Goal: Transaction & Acquisition: Purchase product/service

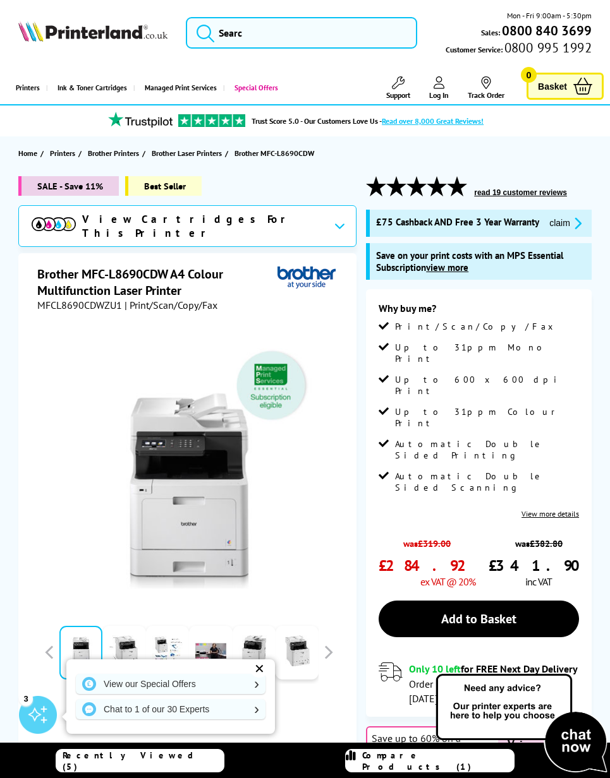
scroll to position [18, 0]
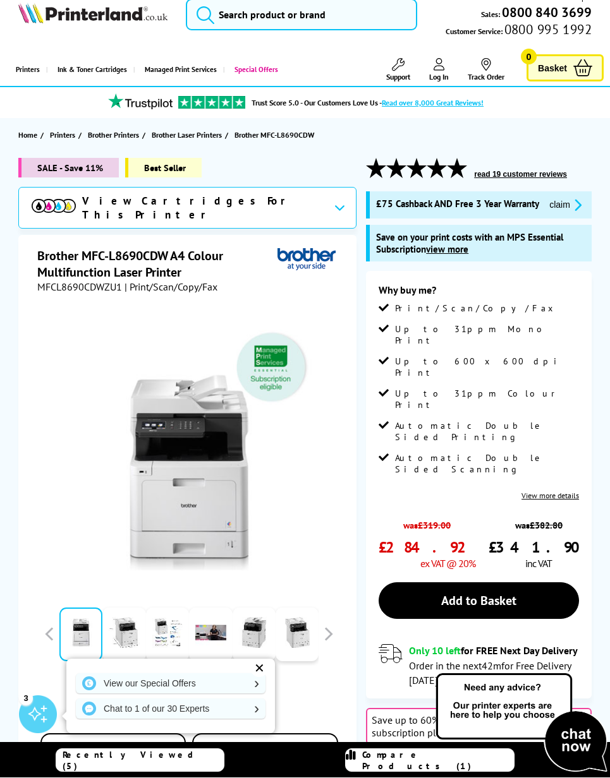
click at [102, 169] on span "SALE - Save 11%" at bounding box center [68, 169] width 100 height 20
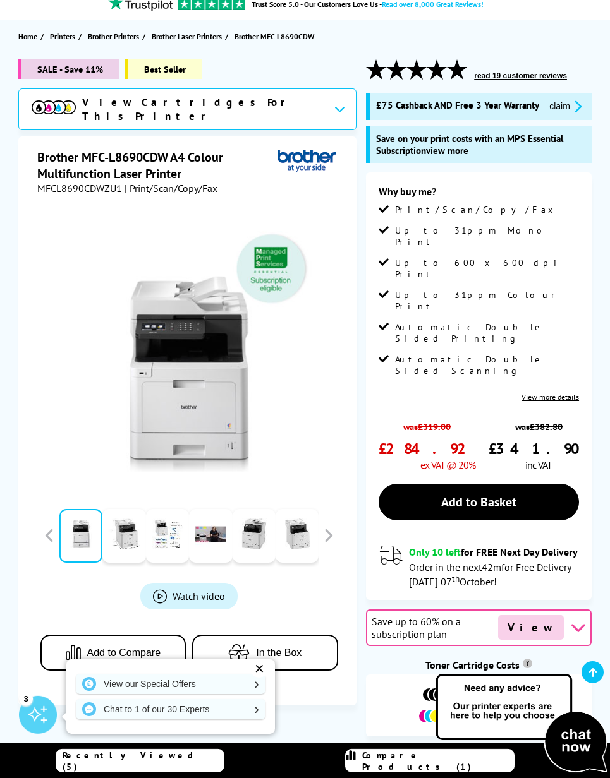
scroll to position [121, 0]
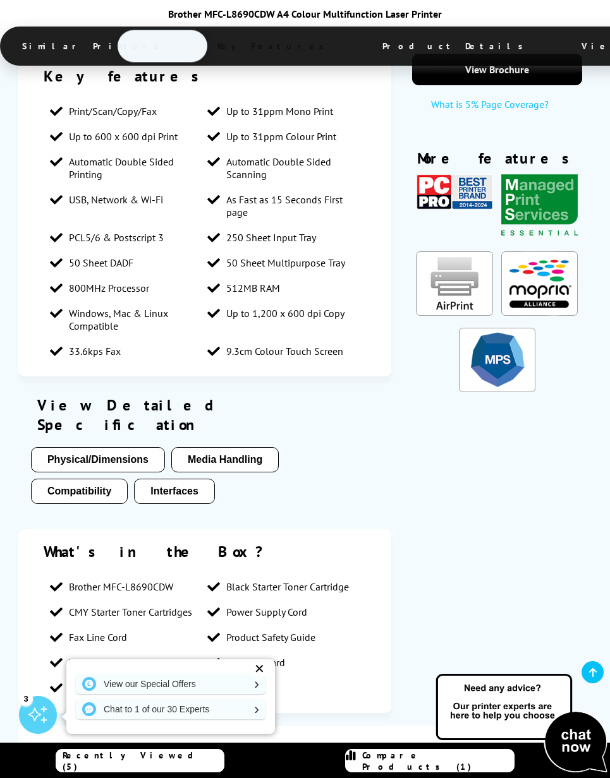
click at [138, 447] on button "Physical/Dimensions" at bounding box center [98, 459] width 134 height 25
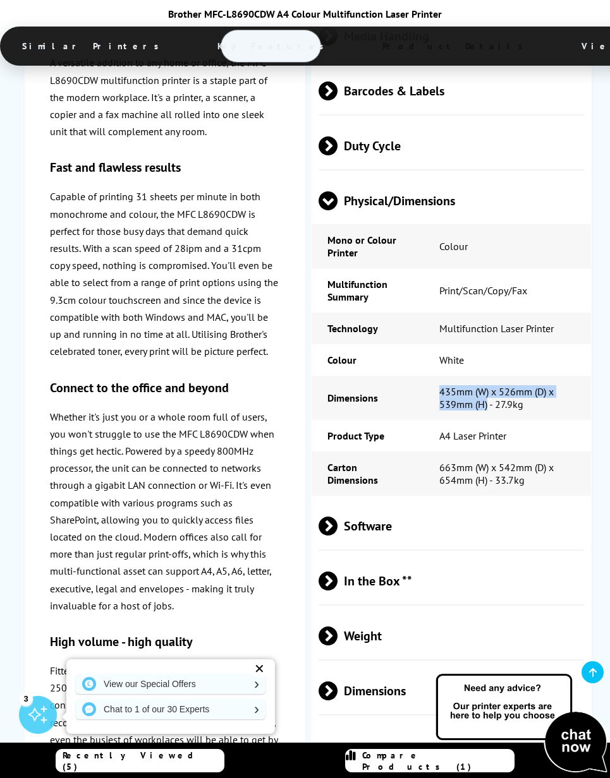
scroll to position [9439, 0]
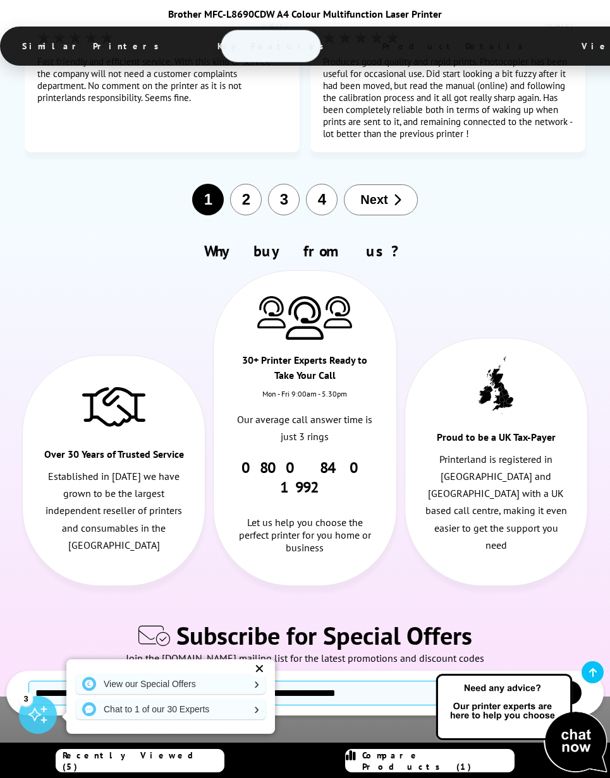
click at [577, 9] on div "Brother MFC-L8690CDW A4 Colour Multifunction Laser Printer" at bounding box center [305, 14] width 610 height 13
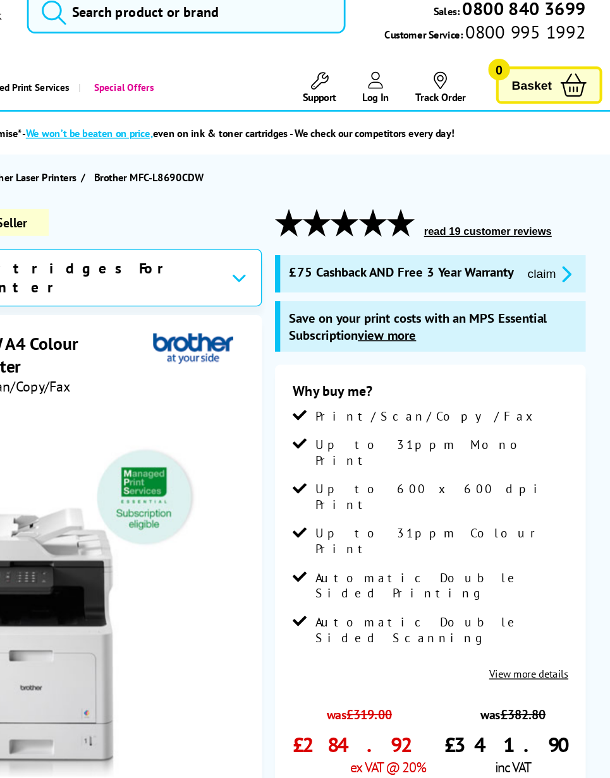
scroll to position [24, 0]
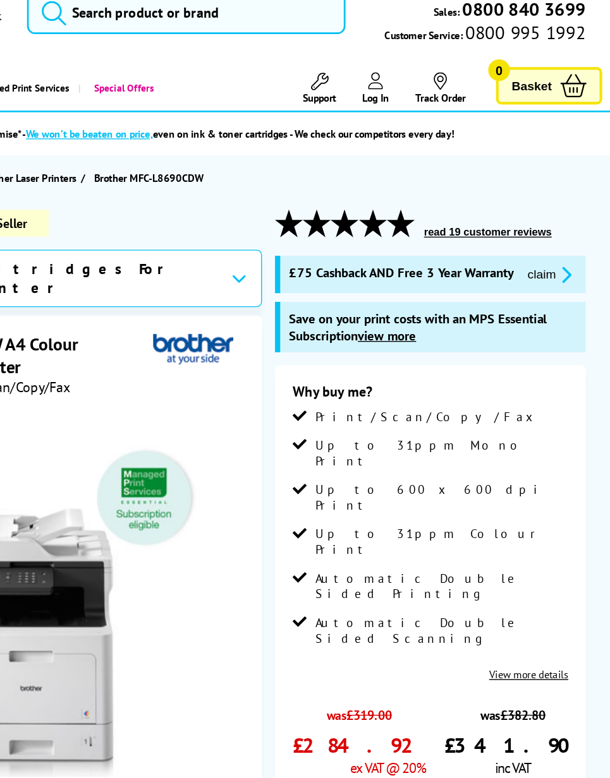
click at [545, 207] on button "claim" at bounding box center [565, 199] width 40 height 15
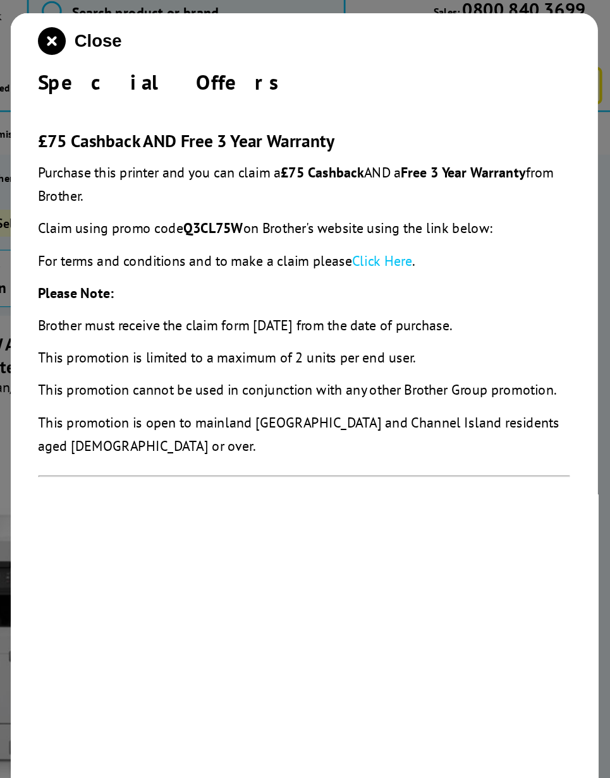
click at [422, 193] on link "Click Here" at bounding box center [444, 189] width 44 height 13
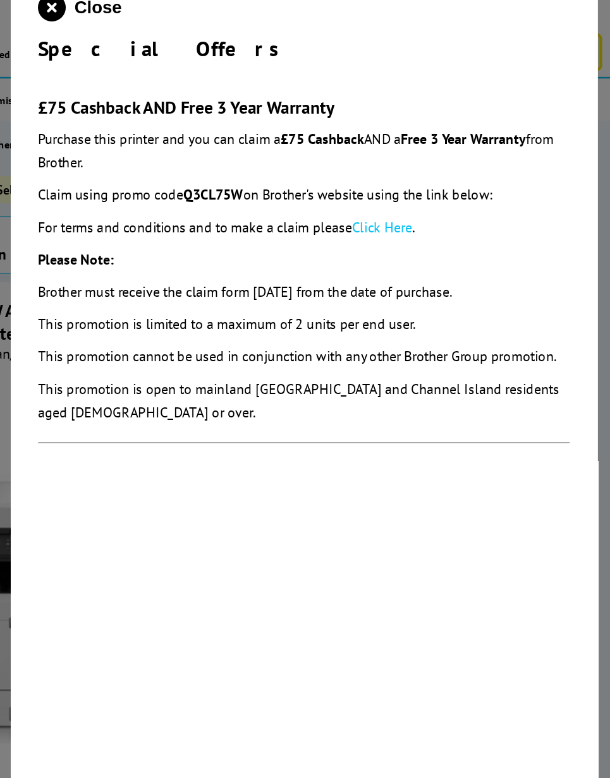
click at [194, 20] on icon "close modal" at bounding box center [204, 30] width 20 height 20
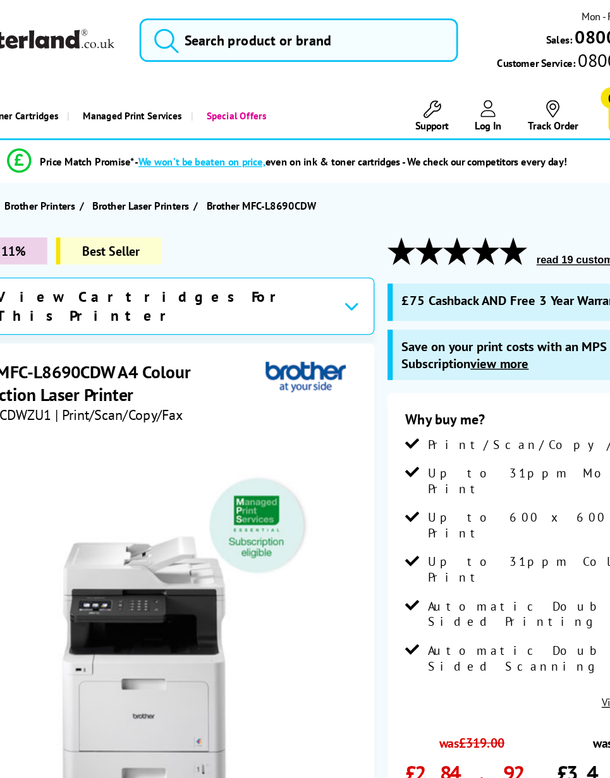
scroll to position [0, 0]
